Goal: Information Seeking & Learning: Learn about a topic

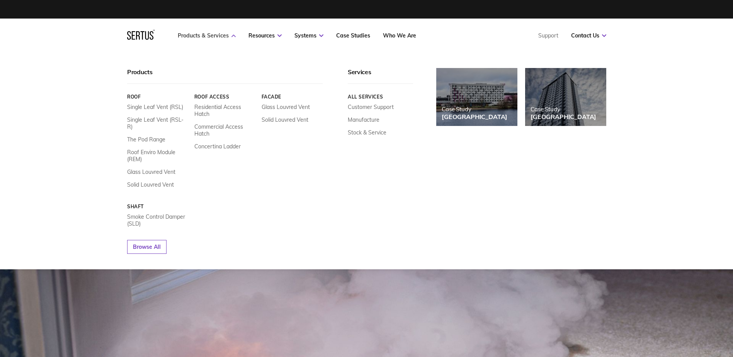
click at [216, 36] on link "Products & Services" at bounding box center [207, 35] width 58 height 7
click at [143, 136] on link "The Pod Range" at bounding box center [146, 139] width 38 height 7
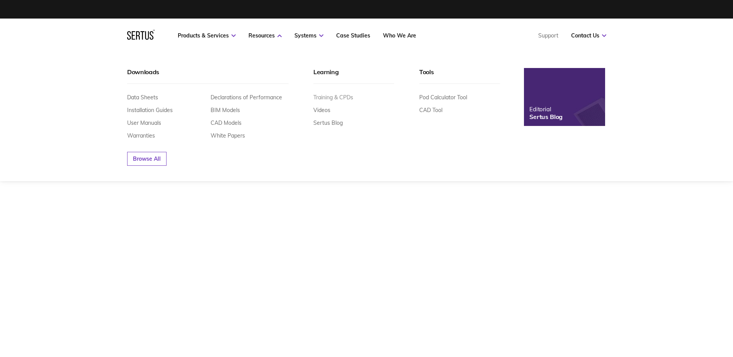
click at [328, 98] on link "Training & CPDs" at bounding box center [333, 97] width 40 height 7
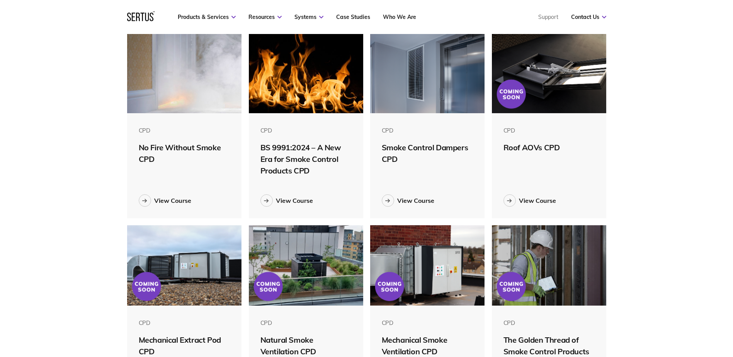
scroll to position [193, 0]
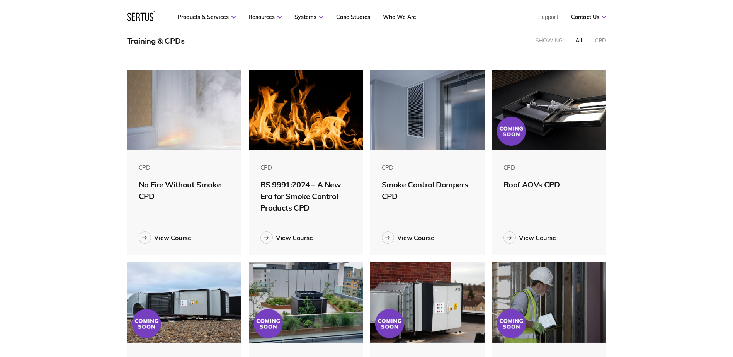
click at [185, 93] on img at bounding box center [184, 110] width 115 height 80
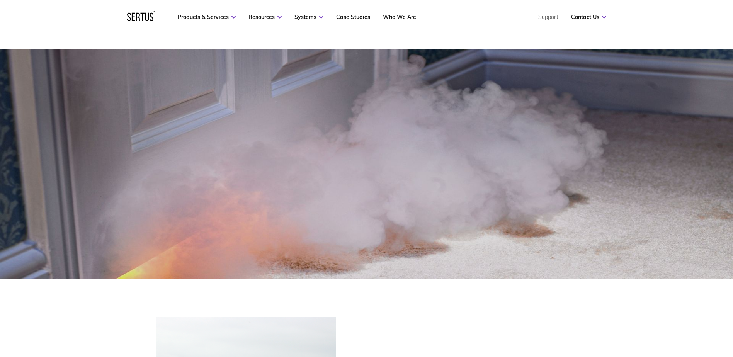
scroll to position [155, 0]
